Goal: Information Seeking & Learning: Learn about a topic

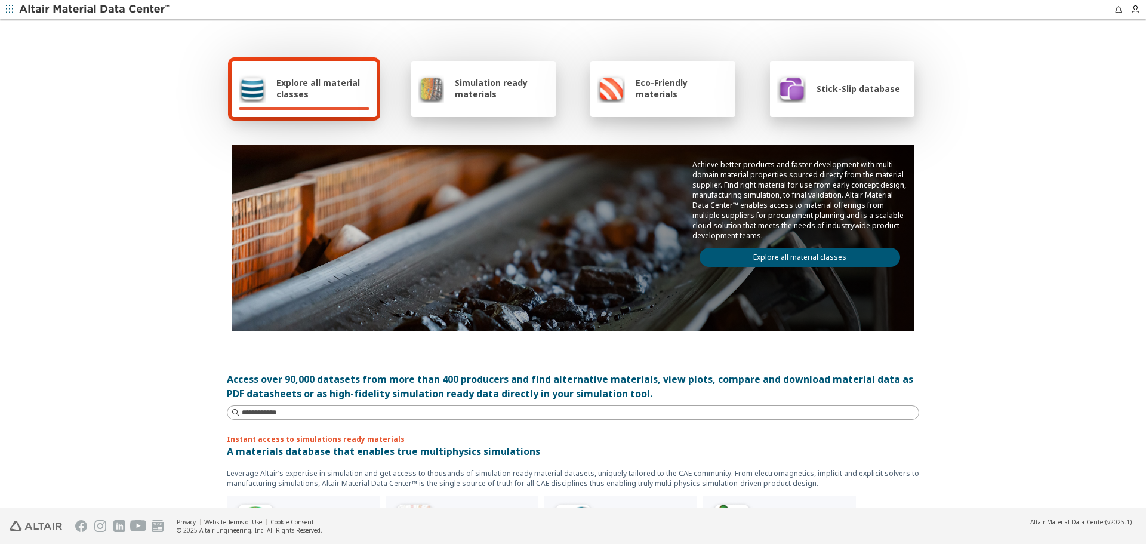
click at [735, 250] on link "Explore all material classes" at bounding box center [799, 257] width 201 height 19
click at [735, 259] on link "Explore all material classes" at bounding box center [799, 257] width 201 height 19
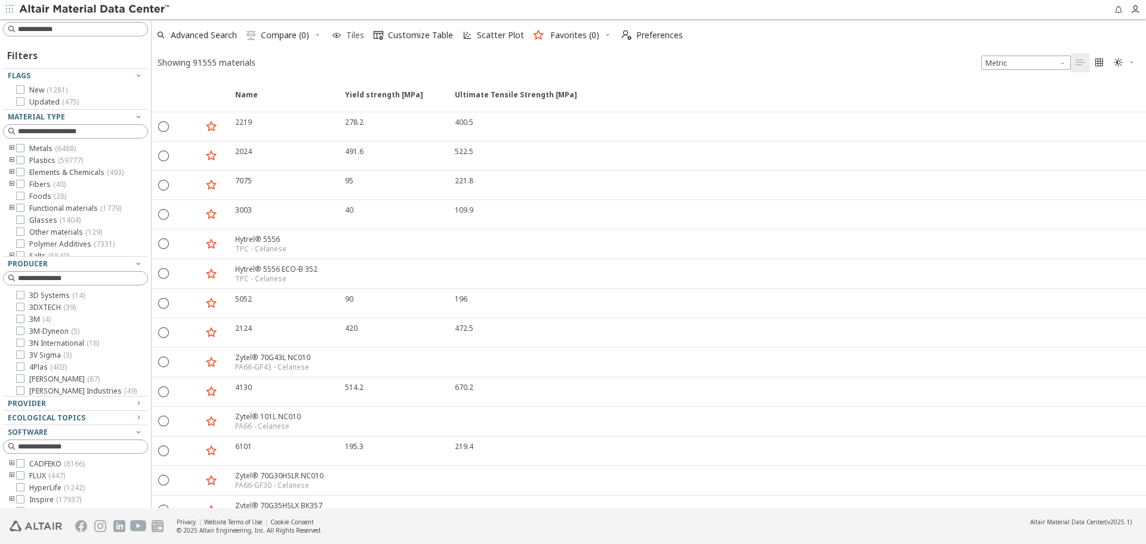
click at [349, 38] on span "Tiles" at bounding box center [355, 35] width 18 height 8
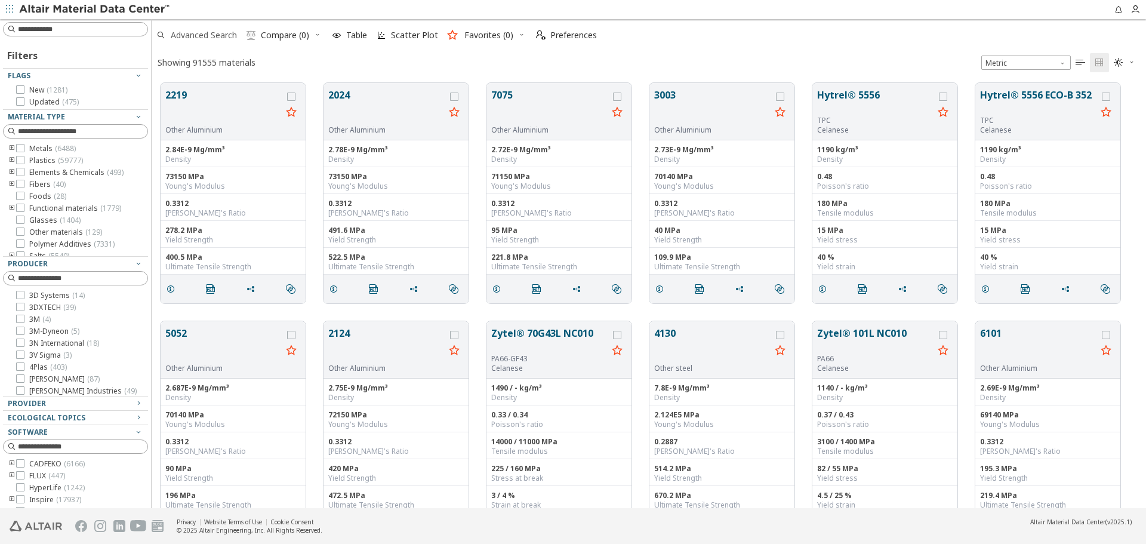
scroll to position [425, 985]
click at [45, 270] on div "Producer 3D Systems ( 14 ) 3DXTECH ( 39 ) 3M ( 4 ) 3M-Dyneon ( 5 ) 3N Internati…" at bounding box center [75, 326] width 145 height 140
click at [59, 277] on input at bounding box center [82, 278] width 129 height 12
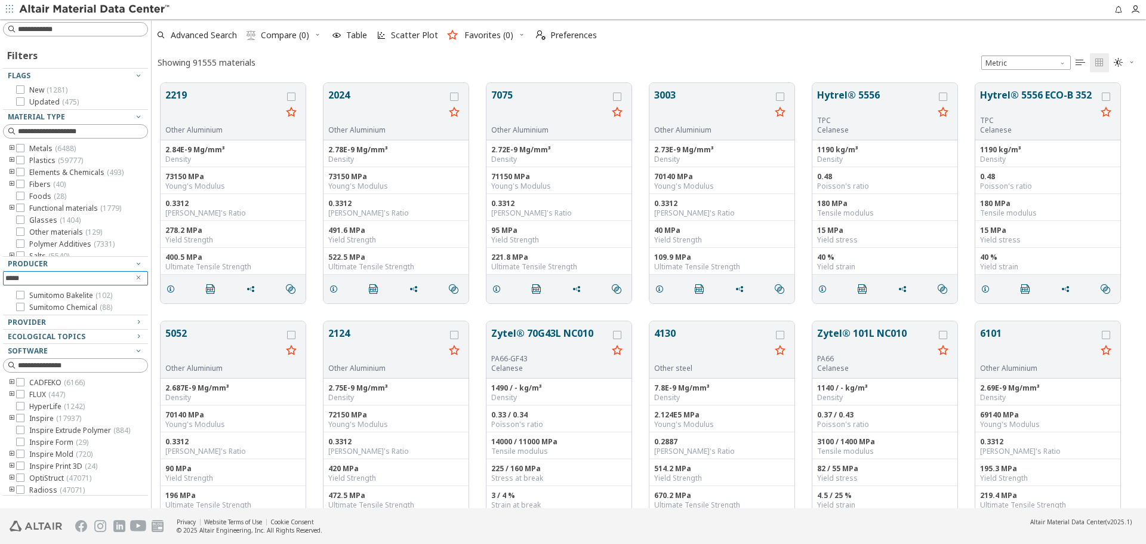
type input "*****"
click at [905, 35] on div "Advanced Search  Compare (0) Table Scatter Plot Favorites (0)  Preferences" at bounding box center [644, 35] width 985 height 26
click at [742, 61] on div "Showing 91555 materials Metric   " at bounding box center [649, 62] width 994 height 23
click at [748, 60] on div "Showing 91555 materials Metric   " at bounding box center [649, 62] width 994 height 23
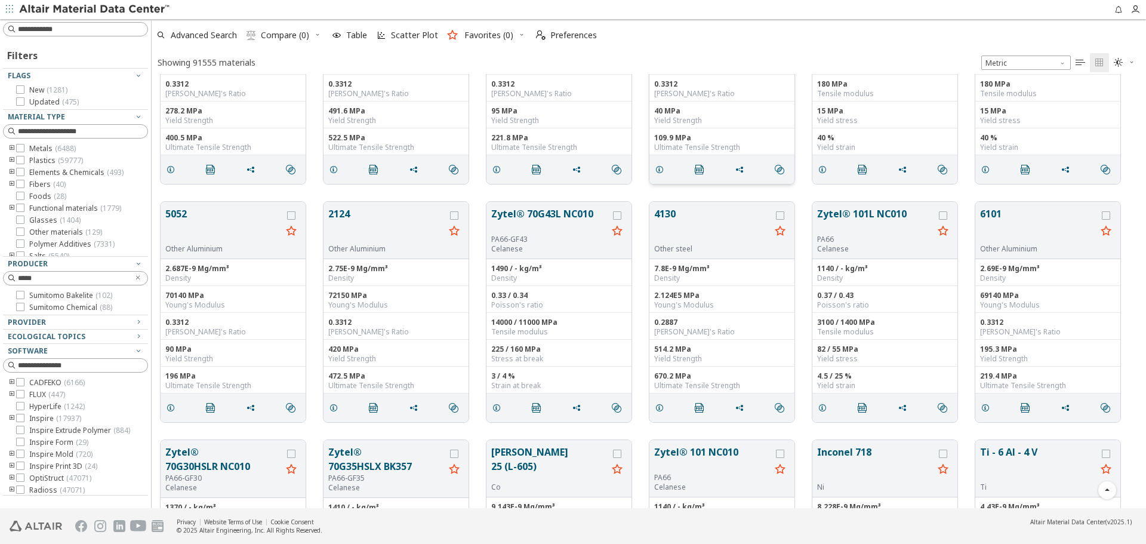
scroll to position [0, 0]
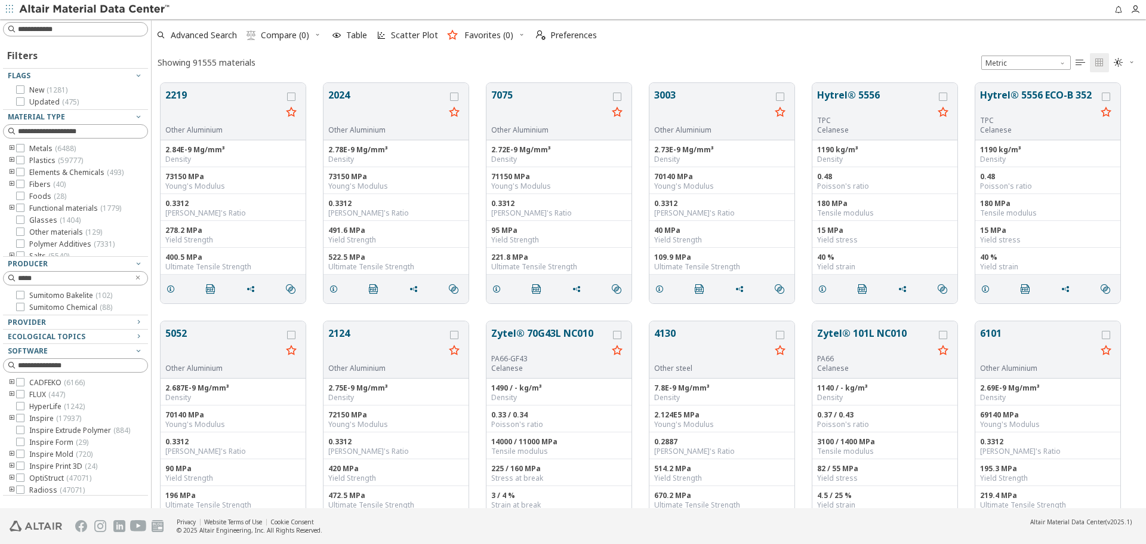
click at [901, 31] on div "Advanced Search  Compare (0) Table Scatter Plot Favorites (0)  Preferences" at bounding box center [644, 35] width 985 height 26
click at [137, 281] on icon "Clear text" at bounding box center [138, 278] width 7 height 10
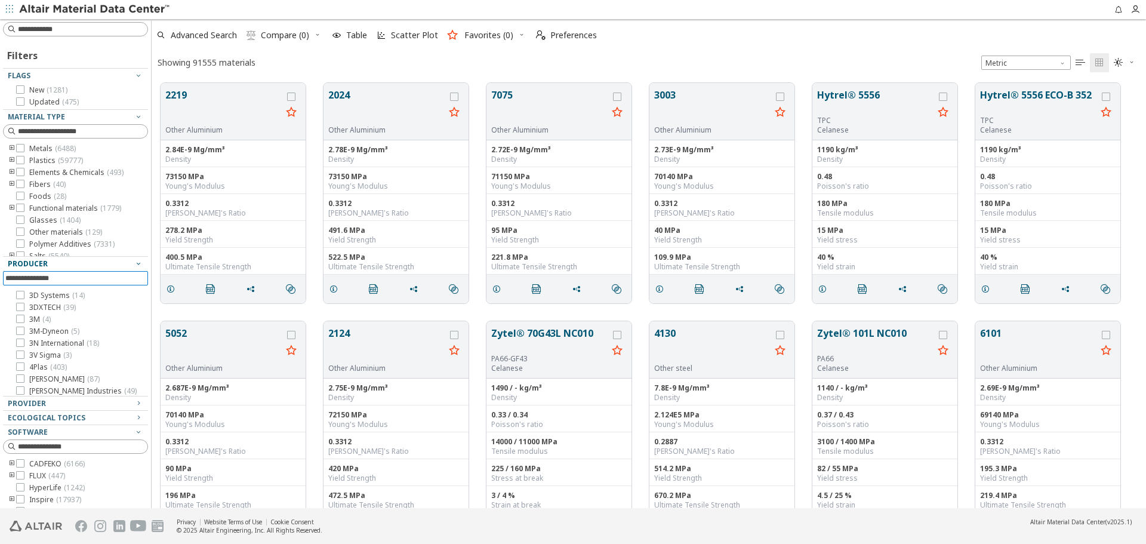
click at [134, 262] on icon "button" at bounding box center [139, 263] width 10 height 10
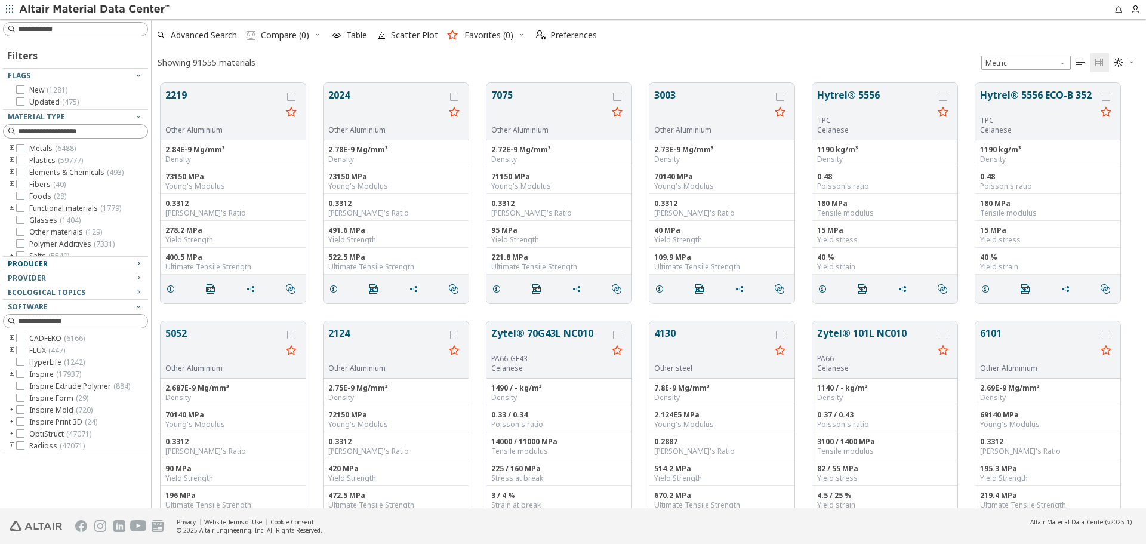
click at [133, 262] on div "Producer" at bounding box center [71, 264] width 126 height 10
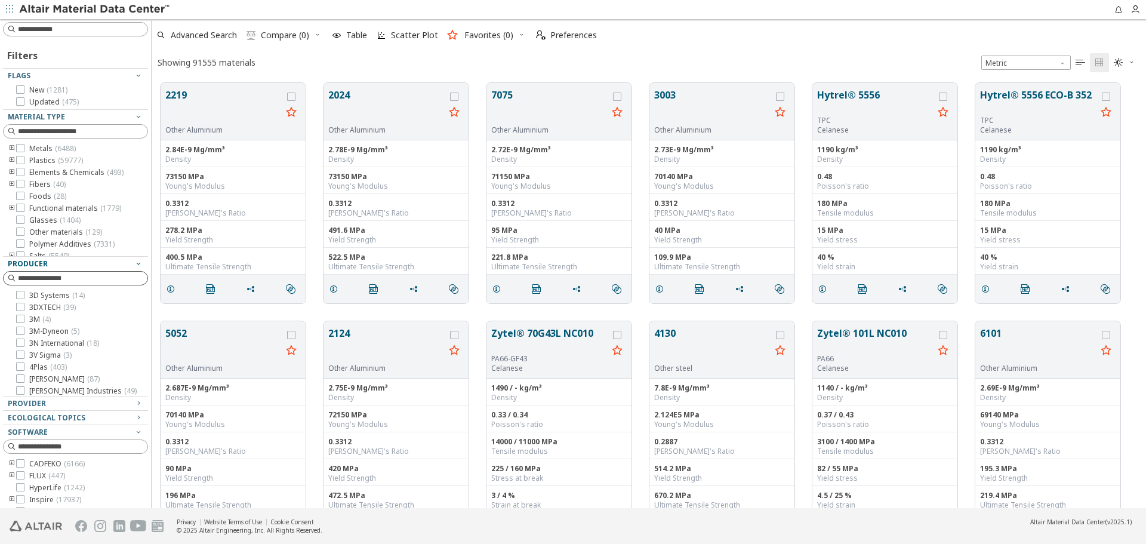
click at [134, 262] on icon "button" at bounding box center [139, 263] width 10 height 10
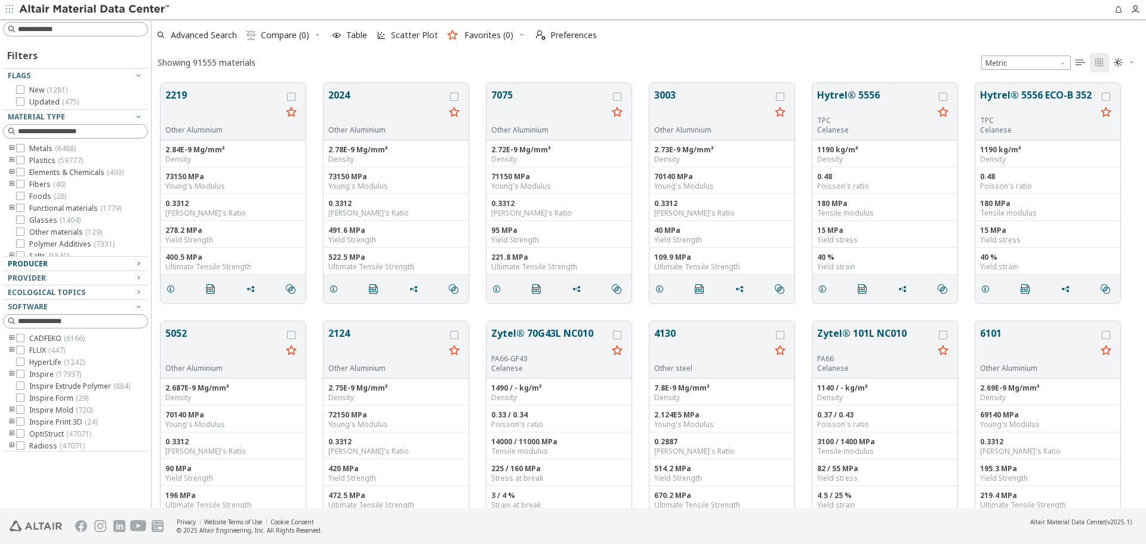
click at [133, 262] on div "Producer" at bounding box center [71, 264] width 126 height 10
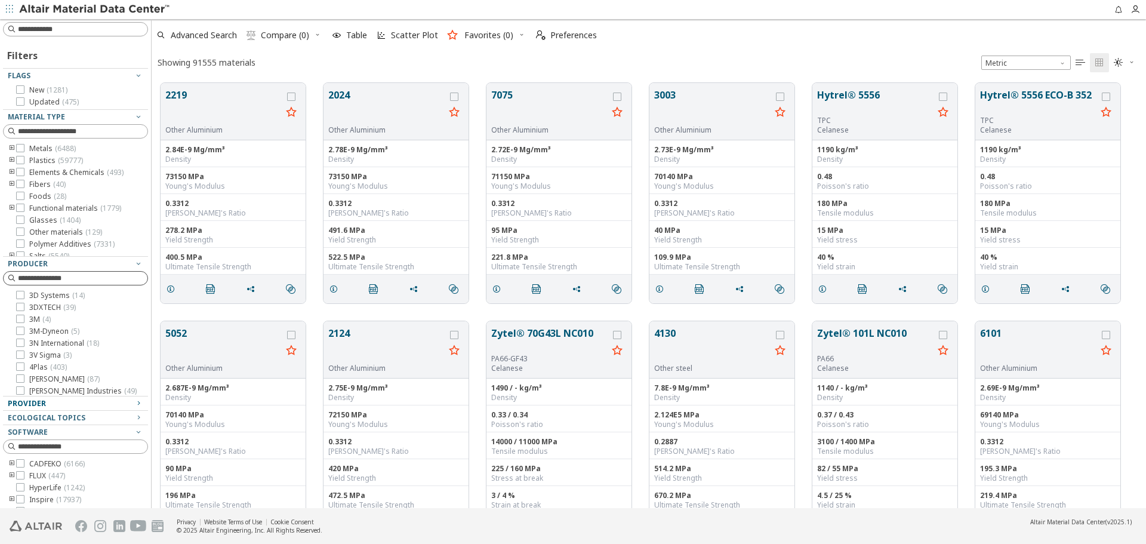
click at [118, 406] on div "Provider" at bounding box center [71, 404] width 126 height 10
click at [120, 403] on div "Provider" at bounding box center [71, 404] width 126 height 10
click at [121, 414] on div "Ecological Topics" at bounding box center [71, 418] width 126 height 10
click at [134, 261] on icon "button" at bounding box center [139, 263] width 10 height 10
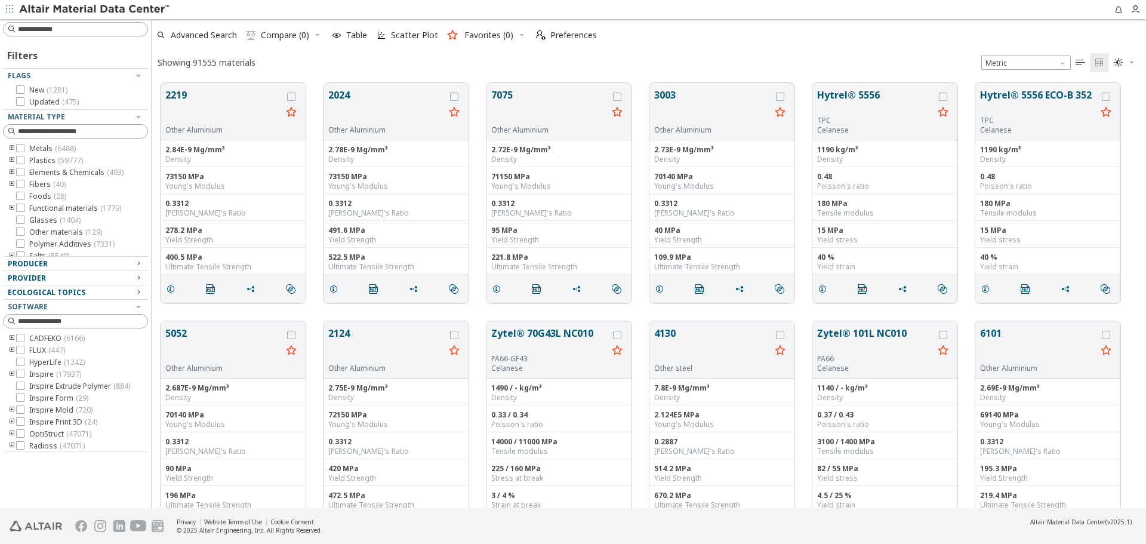
click at [129, 266] on div "Producer" at bounding box center [71, 264] width 126 height 10
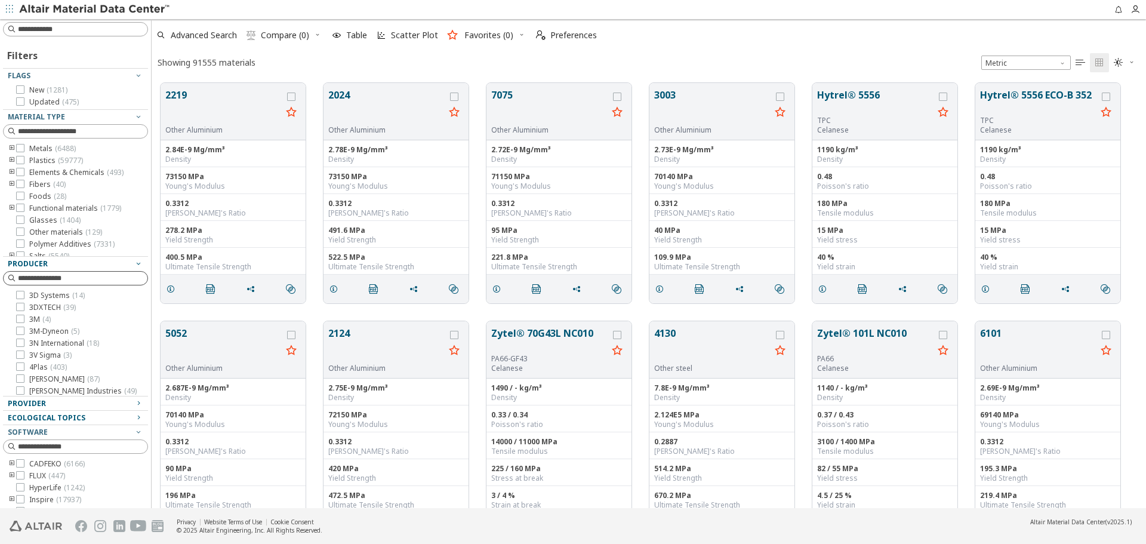
click at [134, 406] on icon "button" at bounding box center [139, 403] width 10 height 10
